Goal: Transaction & Acquisition: Purchase product/service

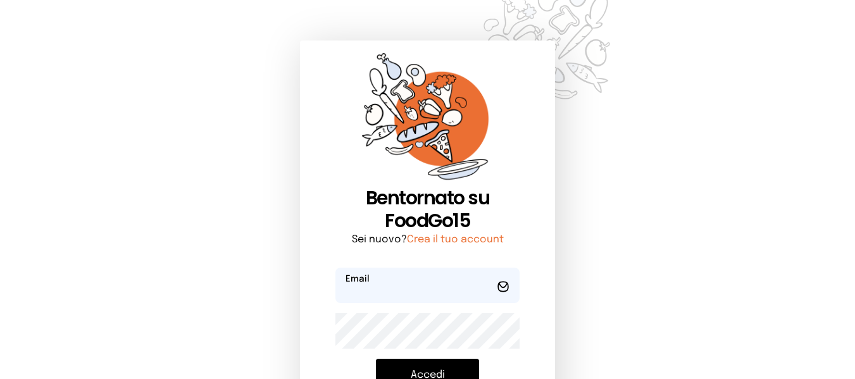
type input "**********"
click at [445, 378] on button "Accedi" at bounding box center [427, 375] width 103 height 33
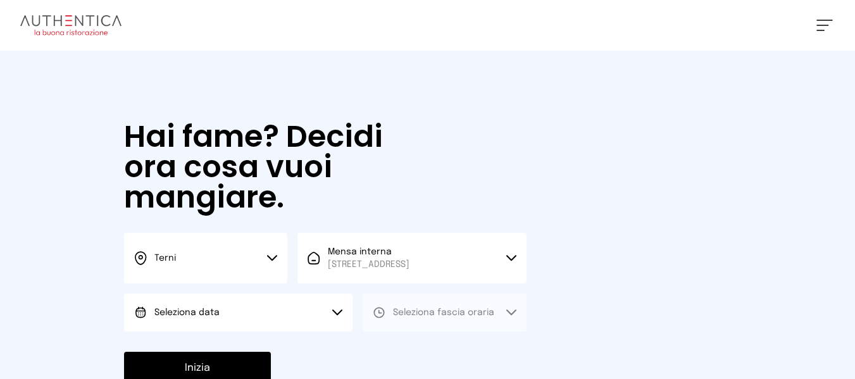
click at [331, 302] on button "Seleziona data" at bounding box center [238, 313] width 228 height 38
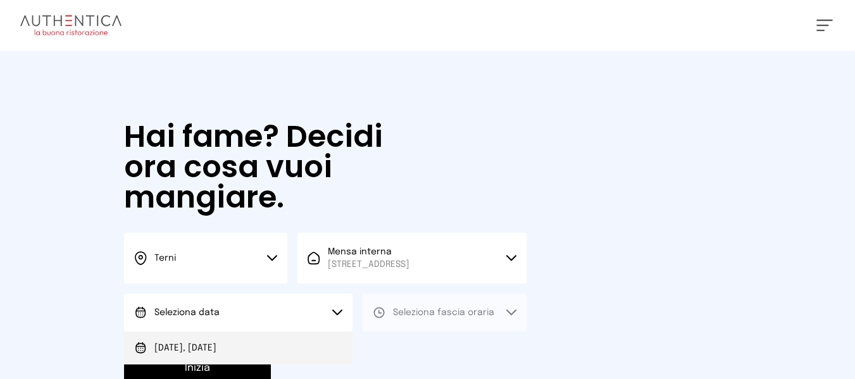
click at [322, 334] on li "[DATE], [DATE]" at bounding box center [238, 347] width 228 height 33
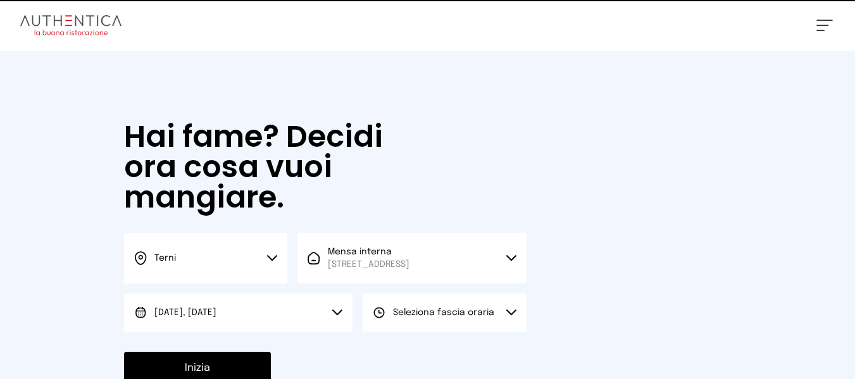
click at [438, 309] on span "Seleziona fascia oraria" at bounding box center [443, 312] width 101 height 9
drag, startPoint x: 430, startPoint y: 342, endPoint x: 301, endPoint y: 349, distance: 129.3
click at [428, 344] on li "Pranzo" at bounding box center [443, 347] width 163 height 33
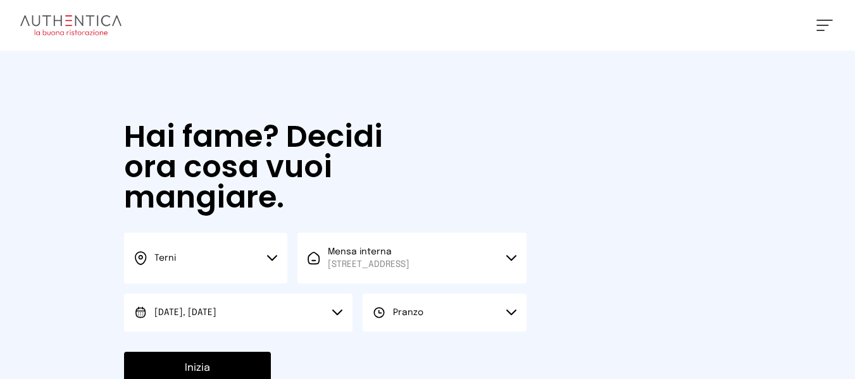
click at [209, 363] on button "Inizia" at bounding box center [197, 368] width 147 height 33
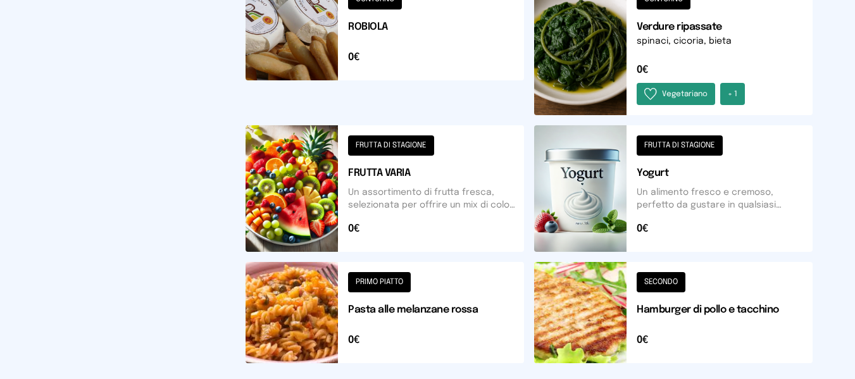
scroll to position [569, 0]
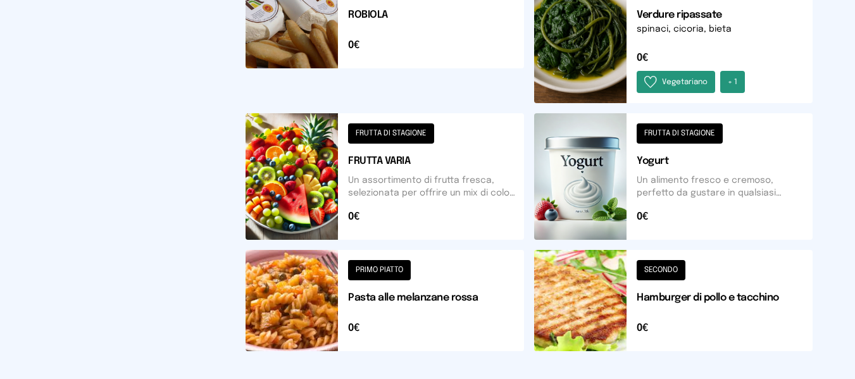
click at [750, 284] on button at bounding box center [673, 300] width 278 height 101
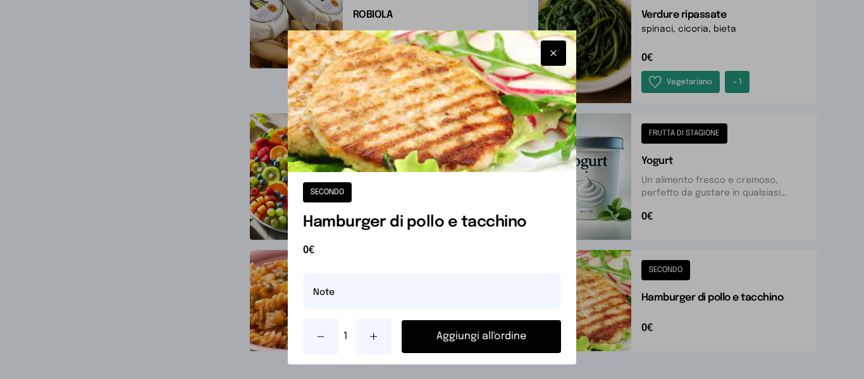
click at [532, 342] on button "Aggiungi all'ordine" at bounding box center [481, 336] width 159 height 33
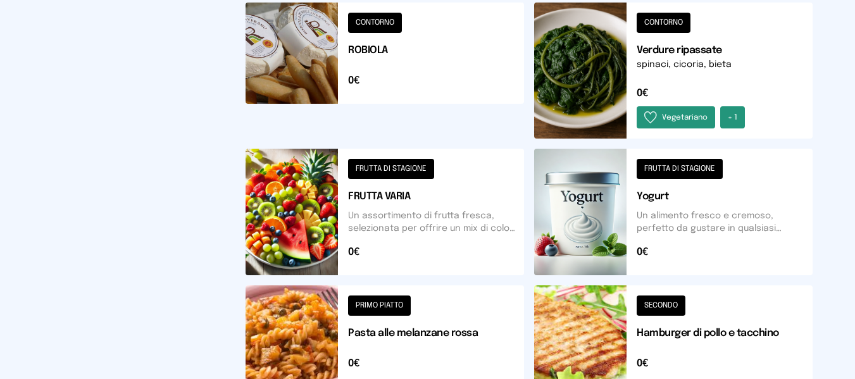
scroll to position [0, 0]
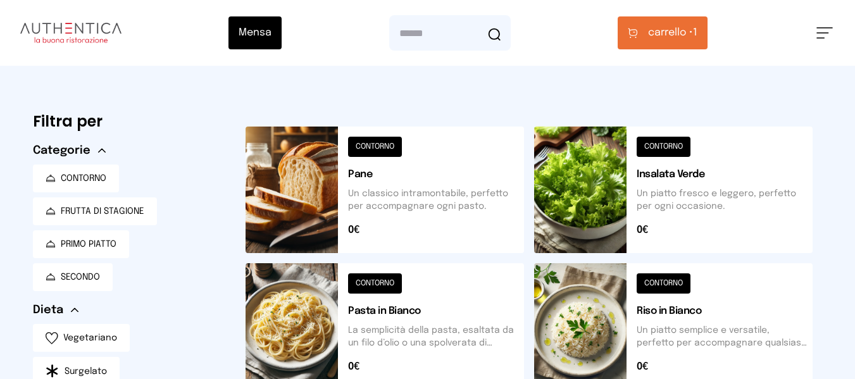
click at [495, 351] on button at bounding box center [384, 326] width 278 height 127
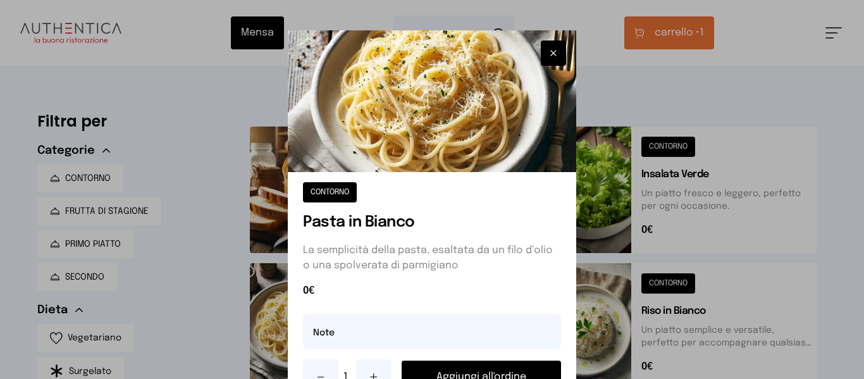
click at [493, 361] on button "Aggiungi all'ordine" at bounding box center [481, 377] width 159 height 33
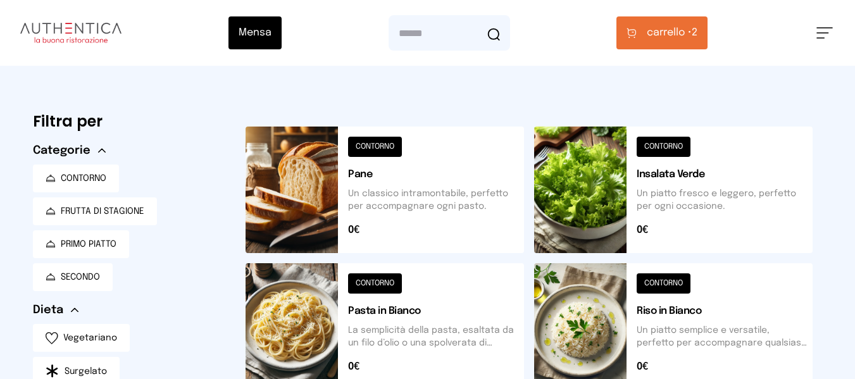
click at [697, 35] on span "carrello • 2" at bounding box center [672, 32] width 51 height 15
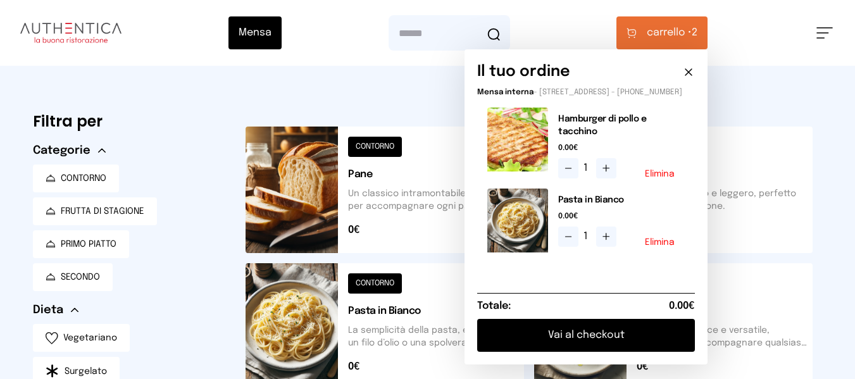
click at [624, 330] on button "Vai al checkout" at bounding box center [586, 335] width 218 height 33
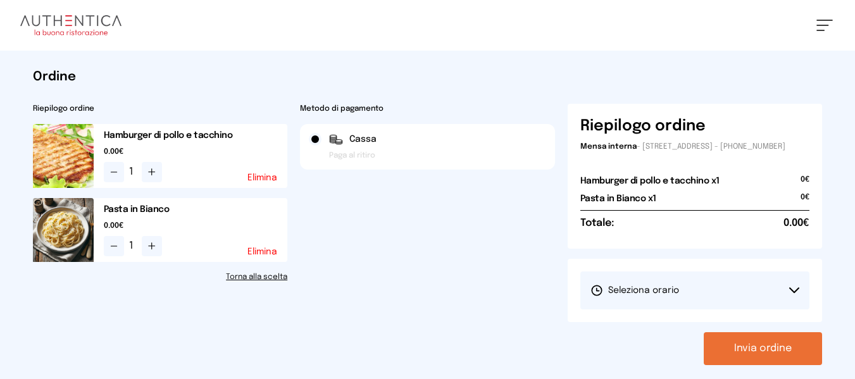
click at [667, 287] on button "Seleziona orario" at bounding box center [695, 290] width 230 height 38
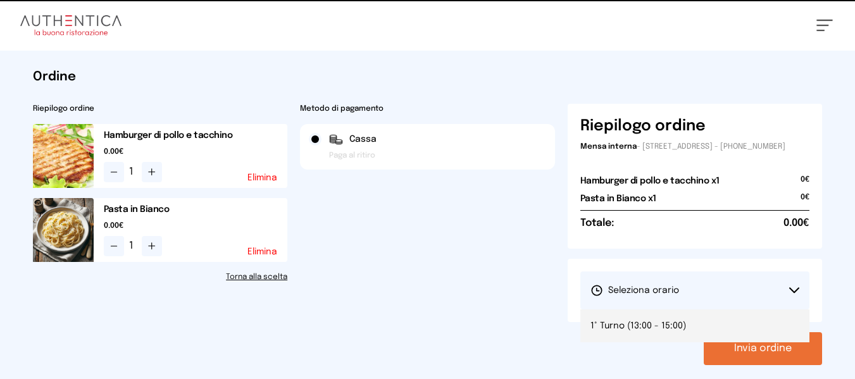
click at [688, 341] on li "1° Turno (13:00 - 15:00)" at bounding box center [695, 325] width 230 height 33
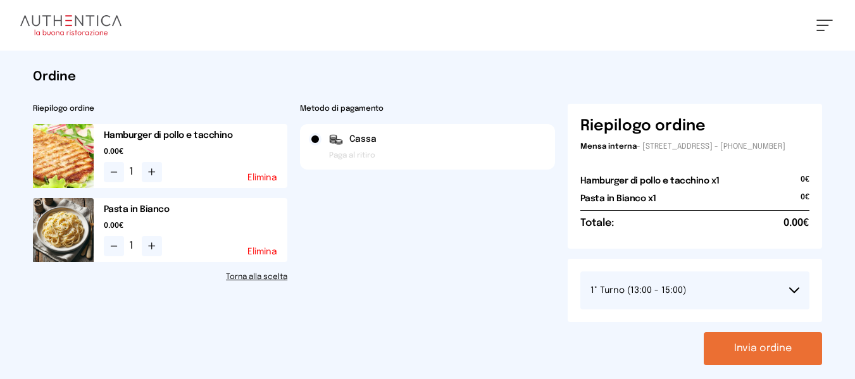
click at [735, 358] on button "Invia ordine" at bounding box center [762, 348] width 118 height 33
